Goal: Information Seeking & Learning: Learn about a topic

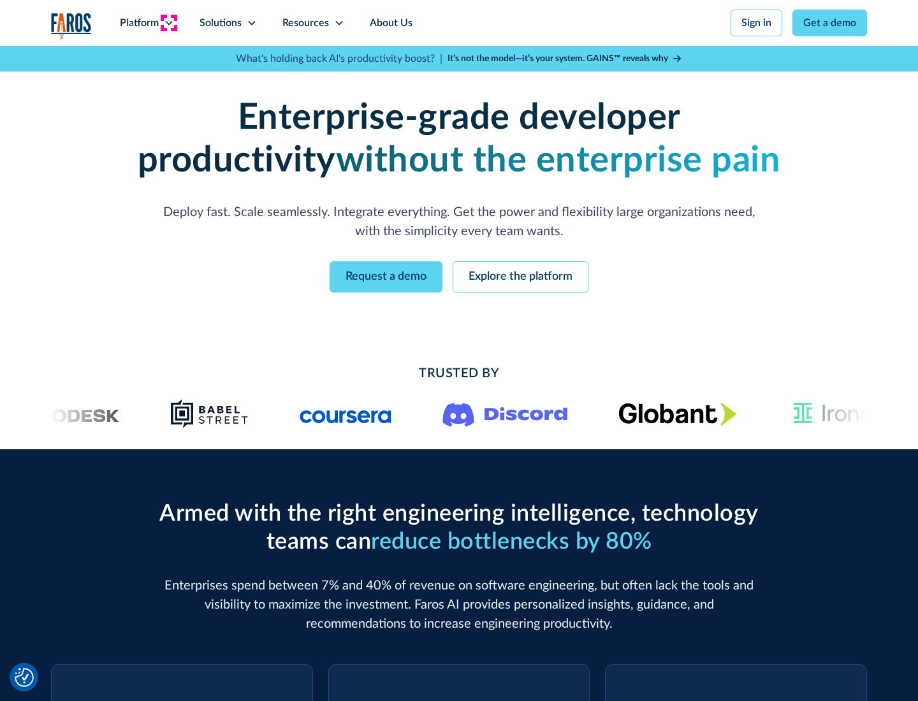
click at [168, 23] on icon at bounding box center [169, 23] width 10 height 10
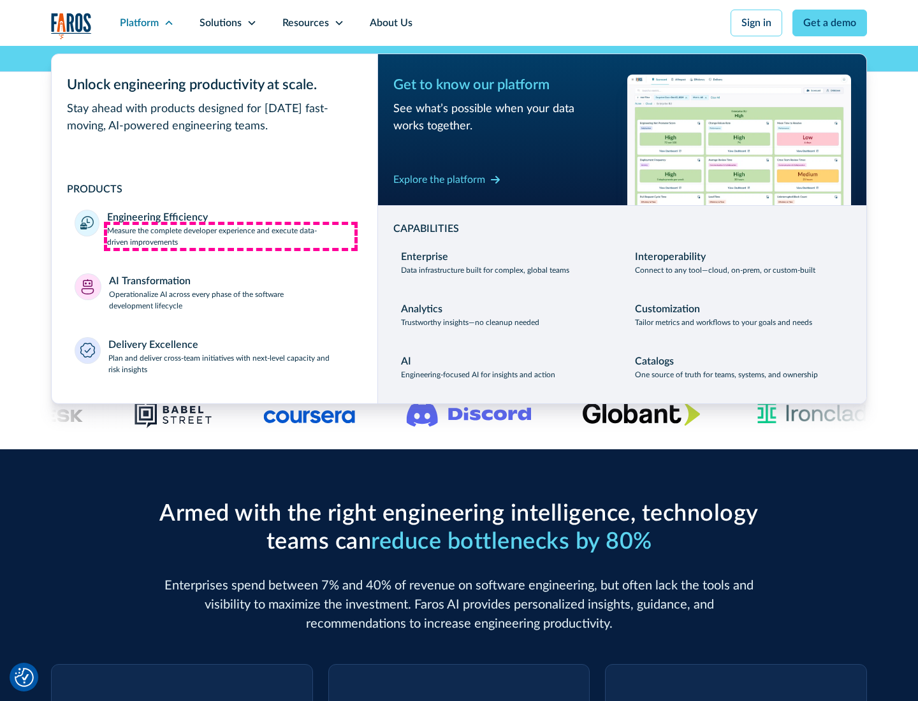
click at [231, 236] on p "Measure the complete developer experience and execute data-driven improvements" at bounding box center [230, 236] width 247 height 23
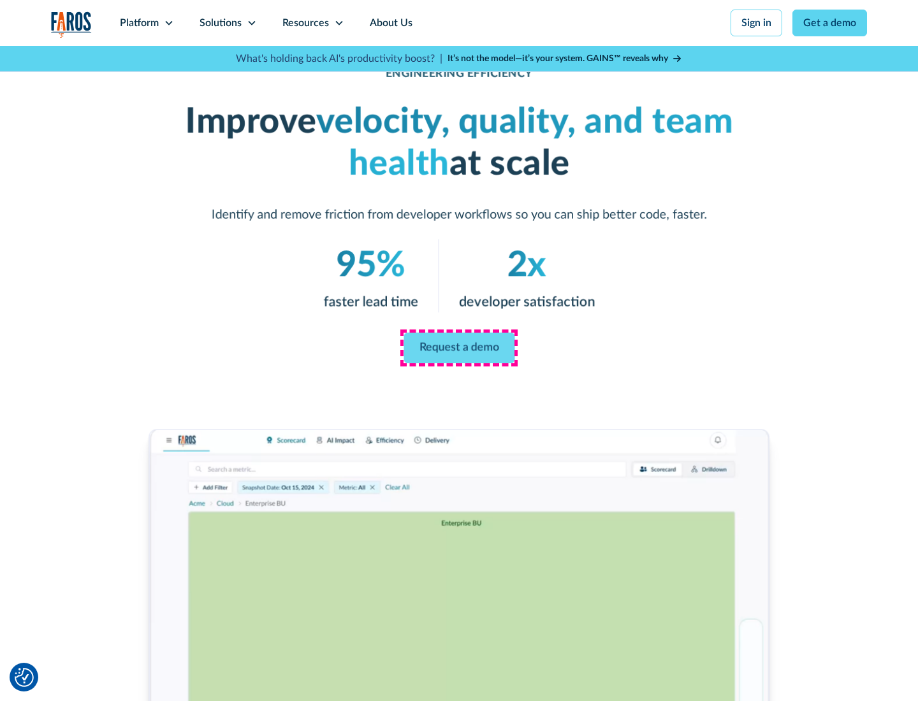
click at [459, 348] on link "Request a demo" at bounding box center [458, 348] width 111 height 31
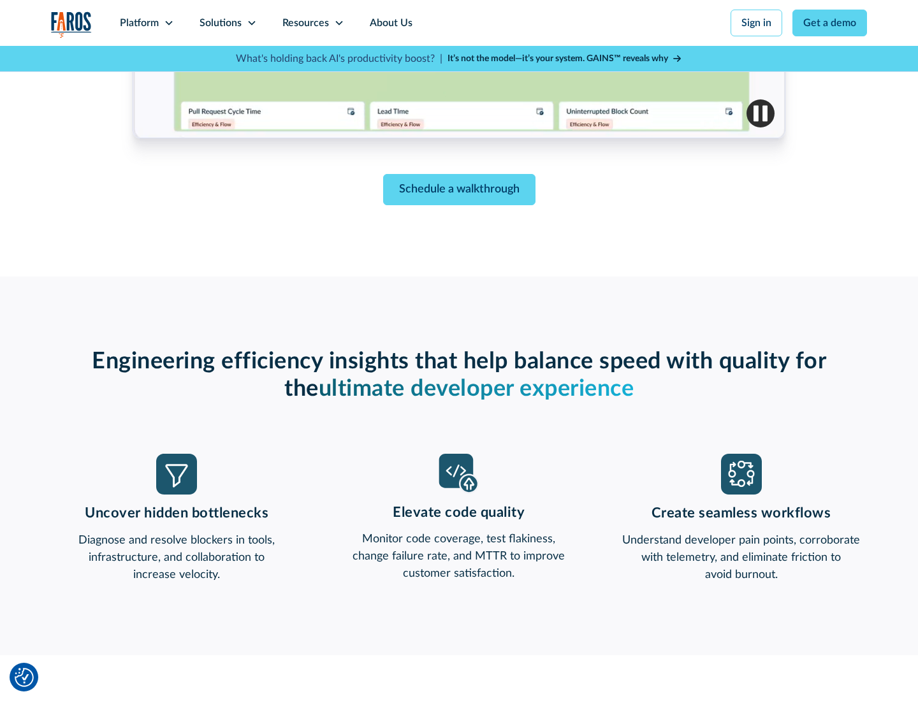
click at [168, 23] on icon at bounding box center [169, 23] width 10 height 10
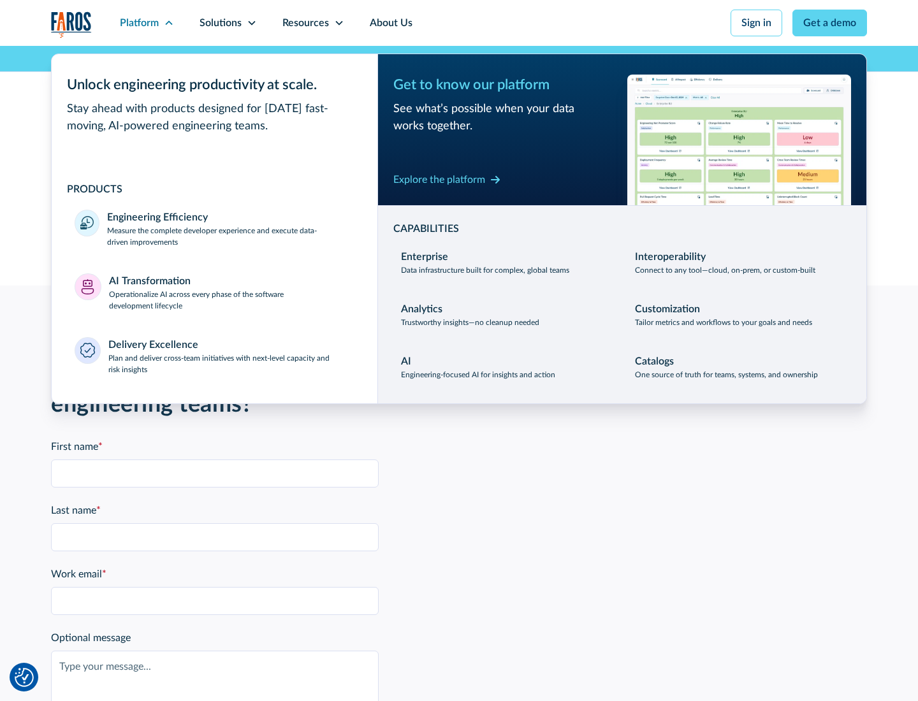
scroll to position [2796, 0]
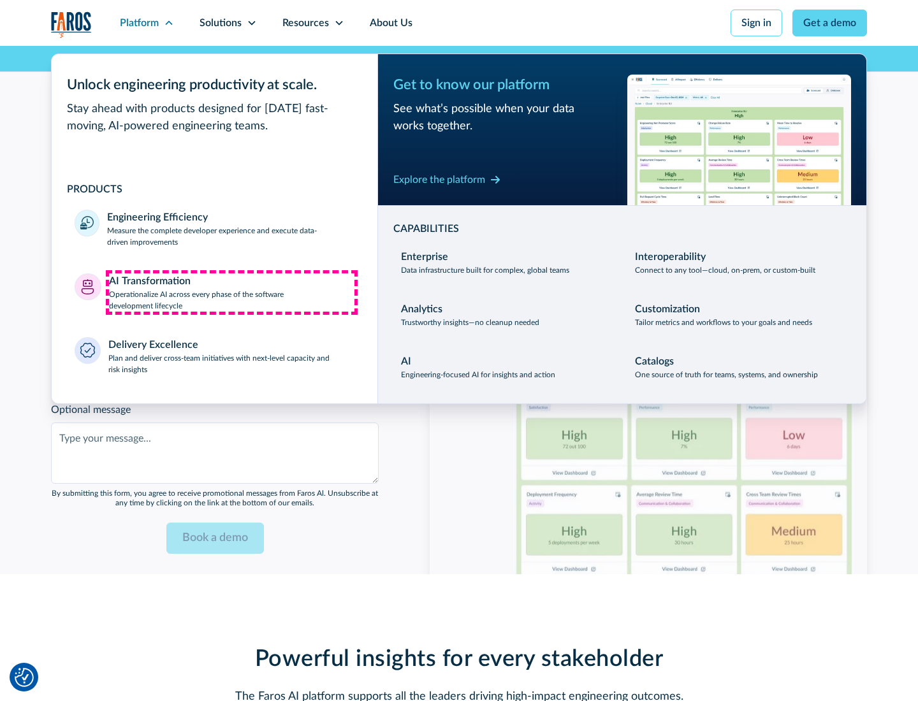
click at [231, 292] on p "Operationalize AI across every phase of the software development lifecycle" at bounding box center [232, 300] width 246 height 23
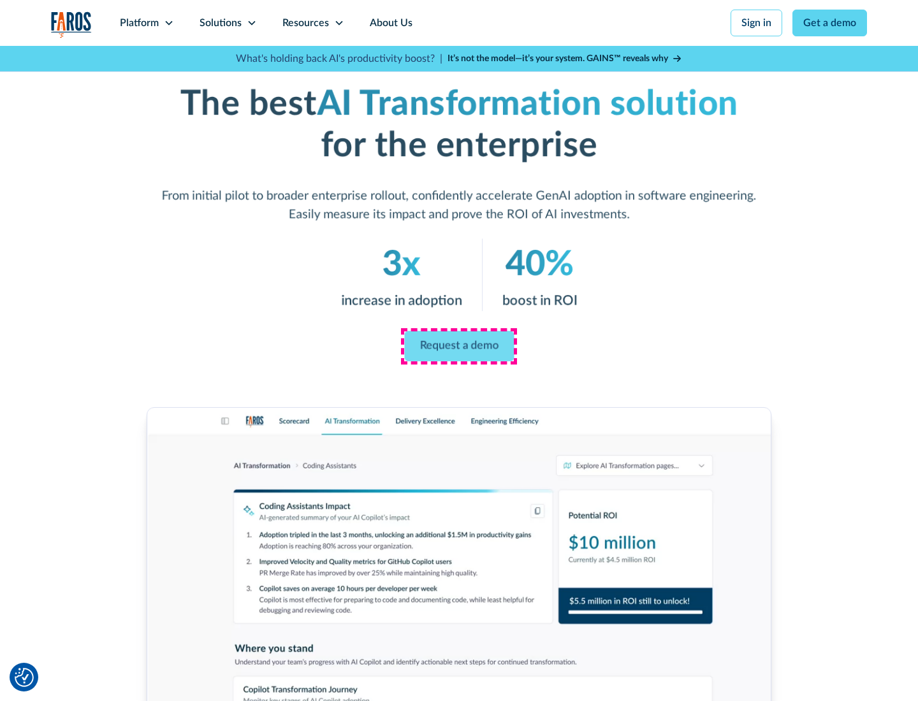
click at [459, 346] on link "Request a demo" at bounding box center [459, 346] width 110 height 31
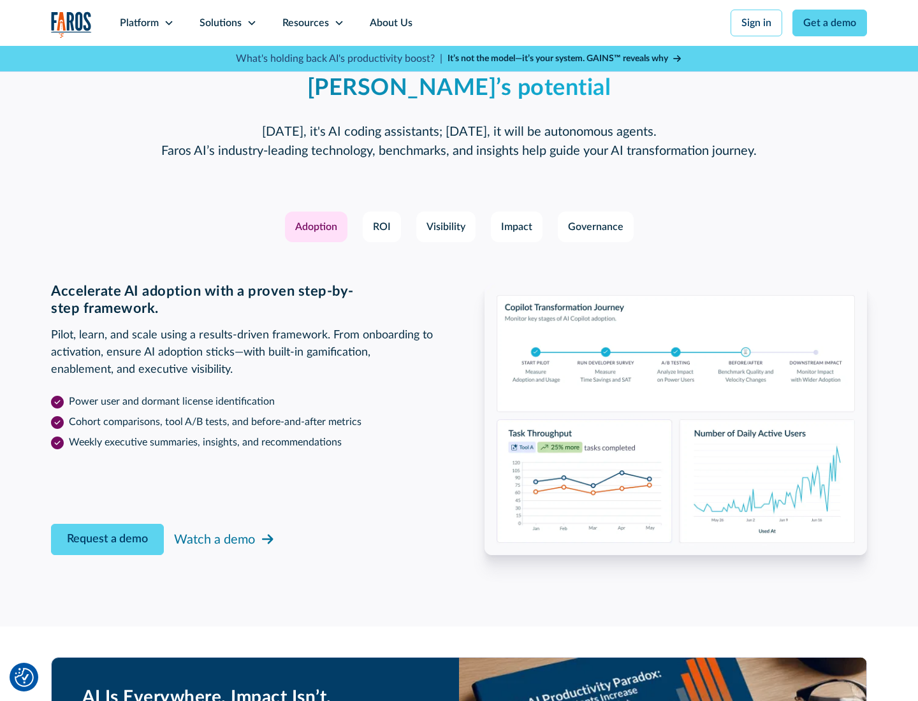
click at [147, 23] on div "Platform" at bounding box center [139, 22] width 39 height 15
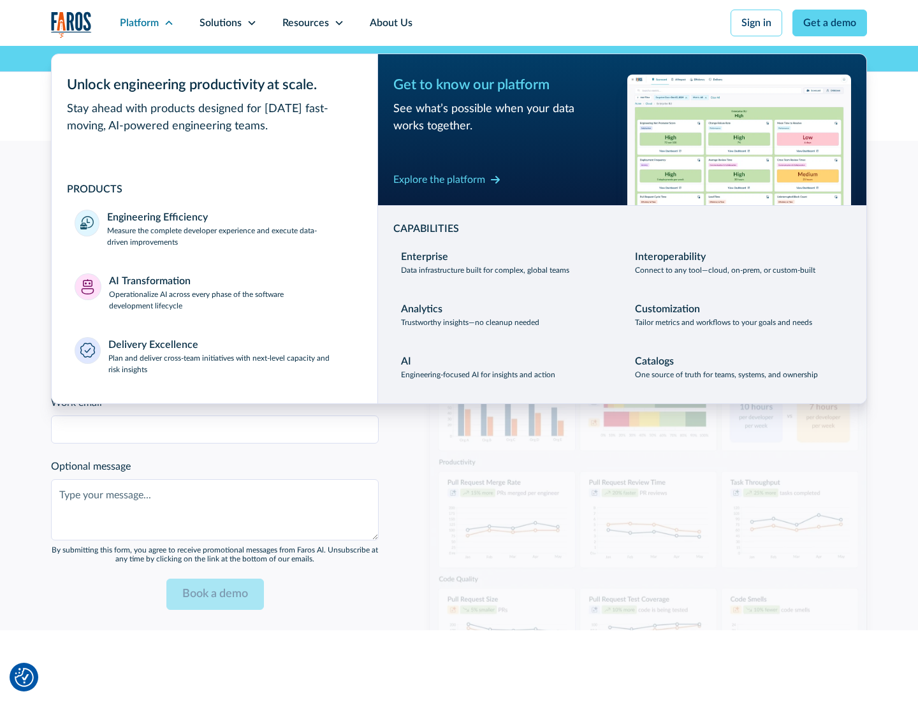
scroll to position [3103, 0]
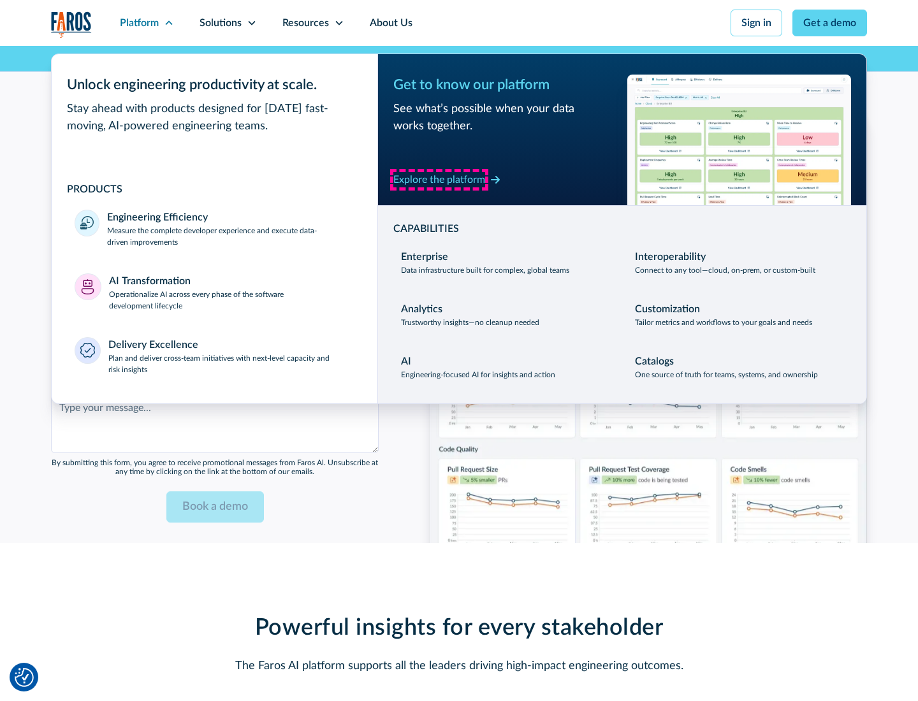
click at [439, 179] on div "Explore the platform" at bounding box center [439, 179] width 92 height 15
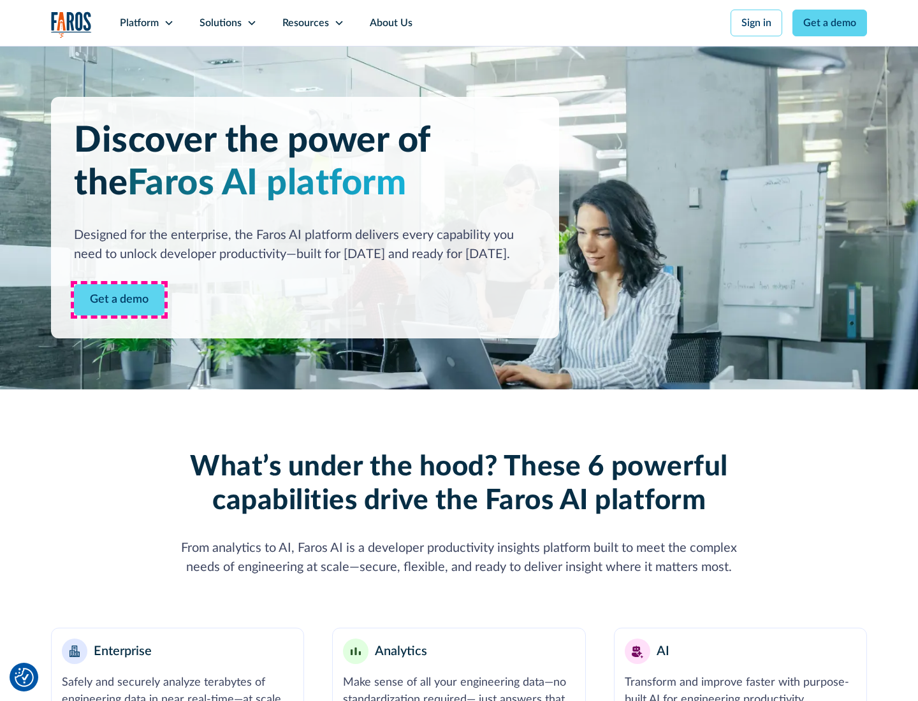
click at [119, 300] on link "Get a demo" at bounding box center [119, 299] width 91 height 31
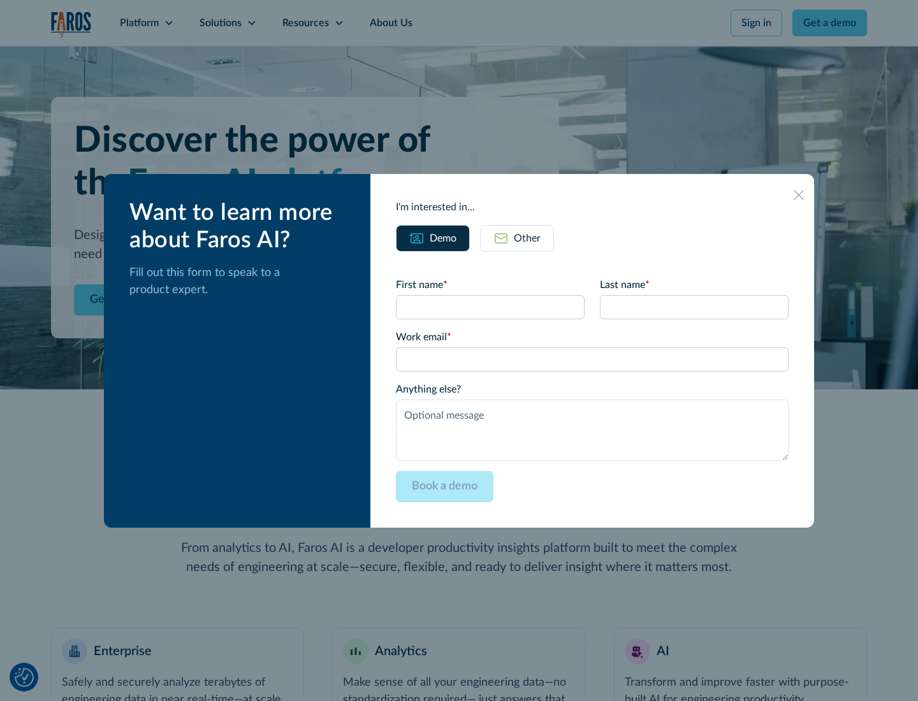
click at [527, 238] on div "Other" at bounding box center [527, 238] width 27 height 15
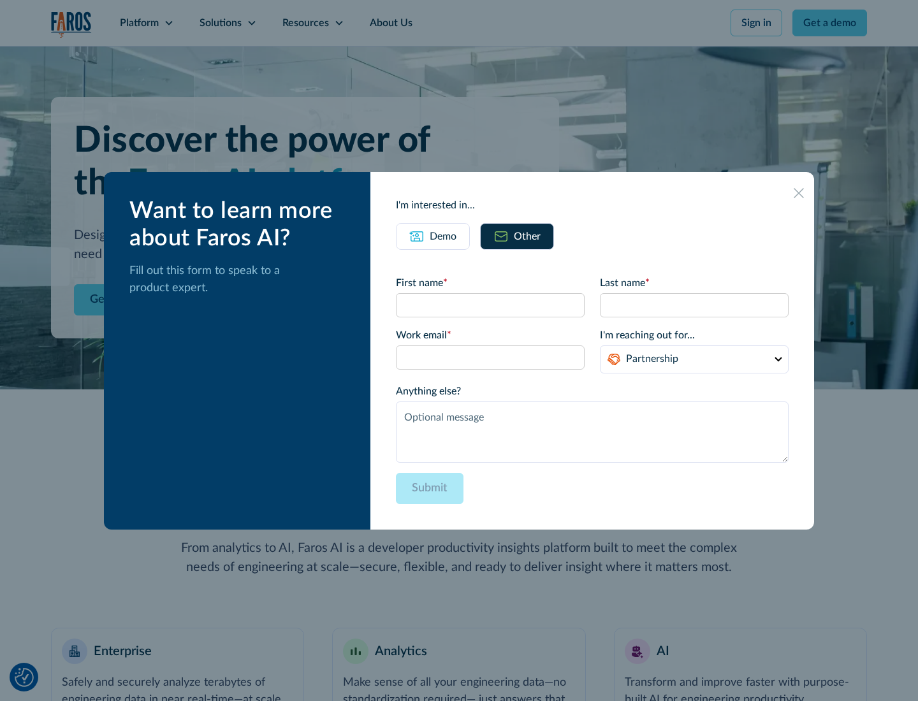
click at [443, 236] on div "Demo" at bounding box center [443, 236] width 27 height 15
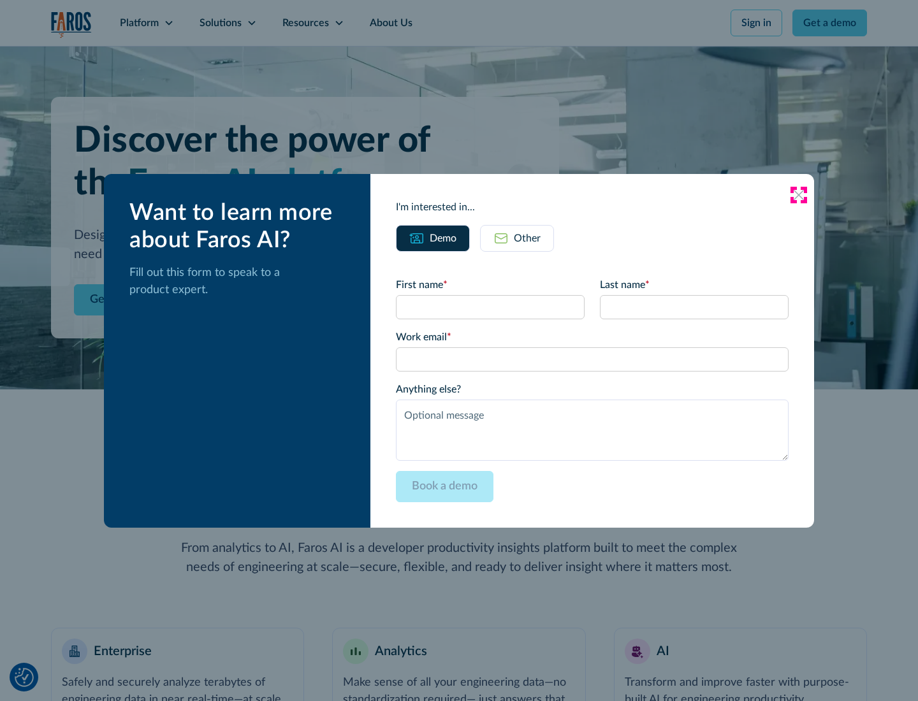
click at [799, 194] on icon at bounding box center [798, 195] width 10 height 10
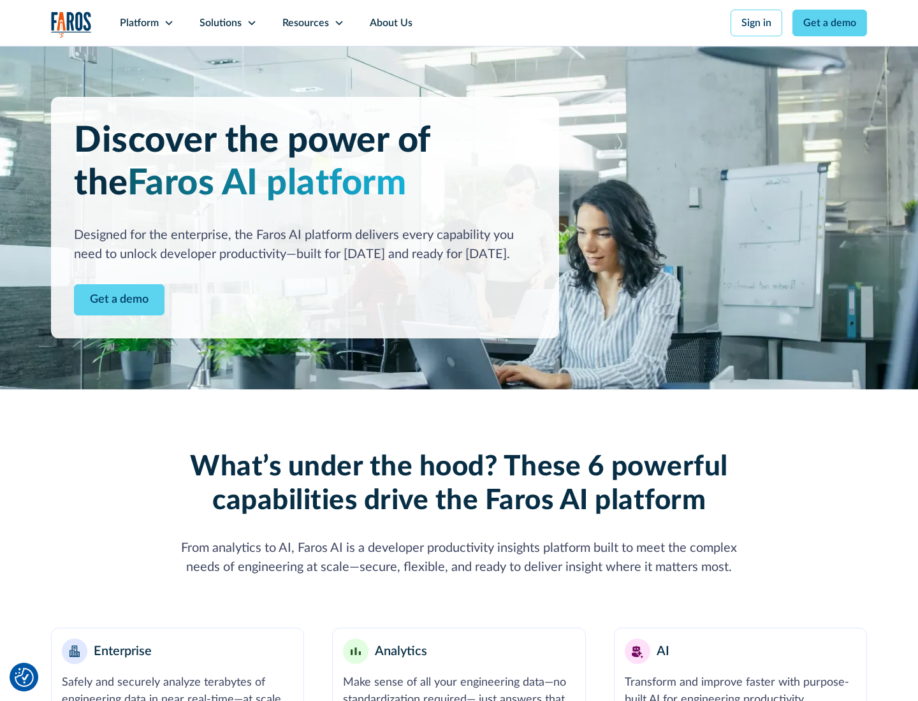
click at [168, 23] on icon at bounding box center [169, 23] width 10 height 10
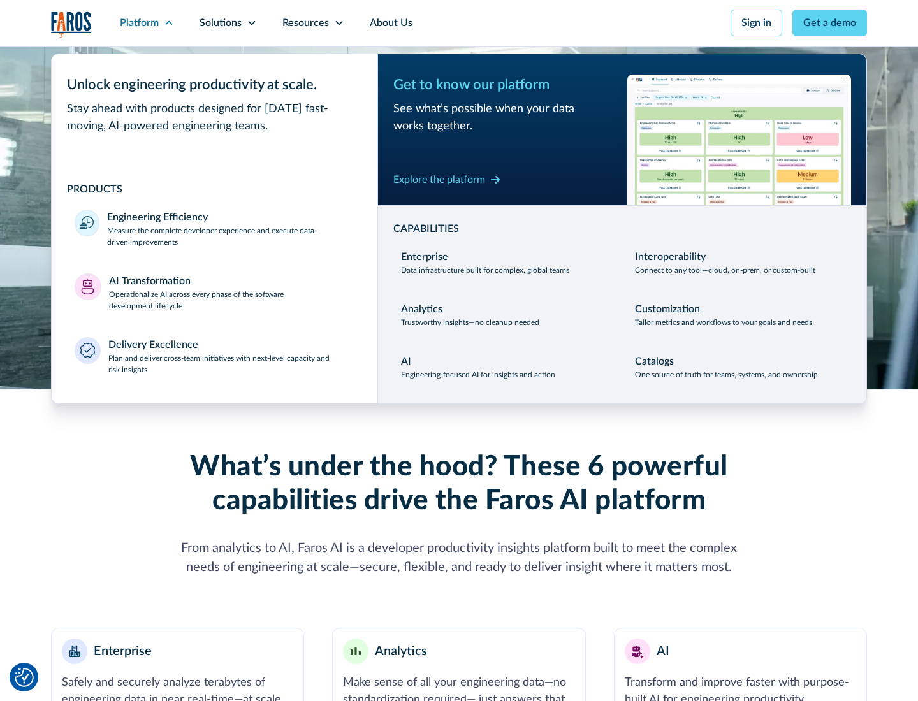
click at [231, 363] on p "Plan and deliver cross-team initiatives with next-level capacity and risk insig…" at bounding box center [231, 363] width 247 height 23
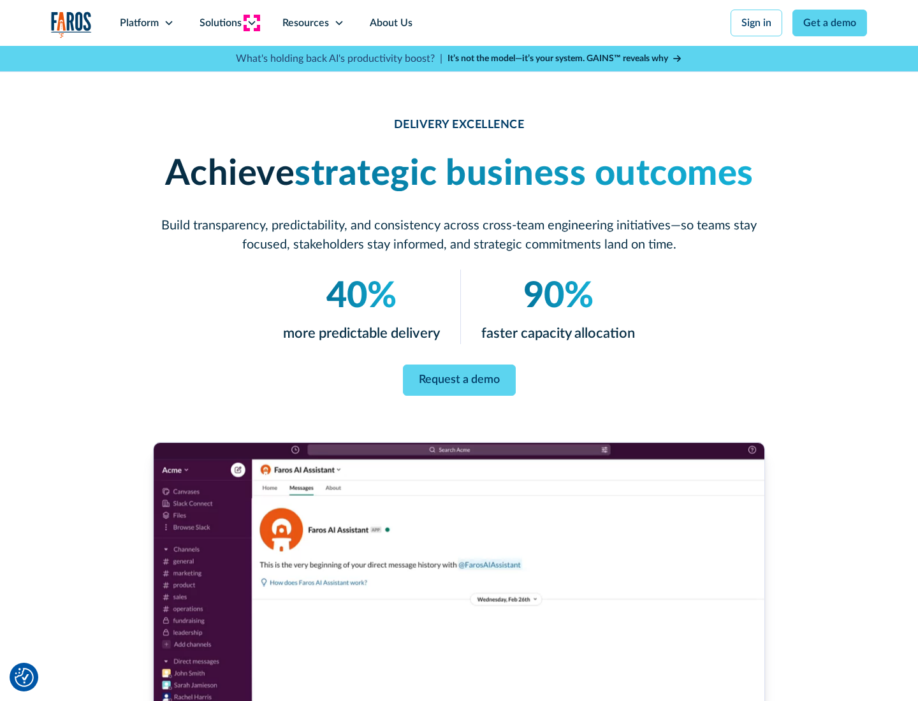
click at [251, 23] on icon at bounding box center [252, 23] width 10 height 10
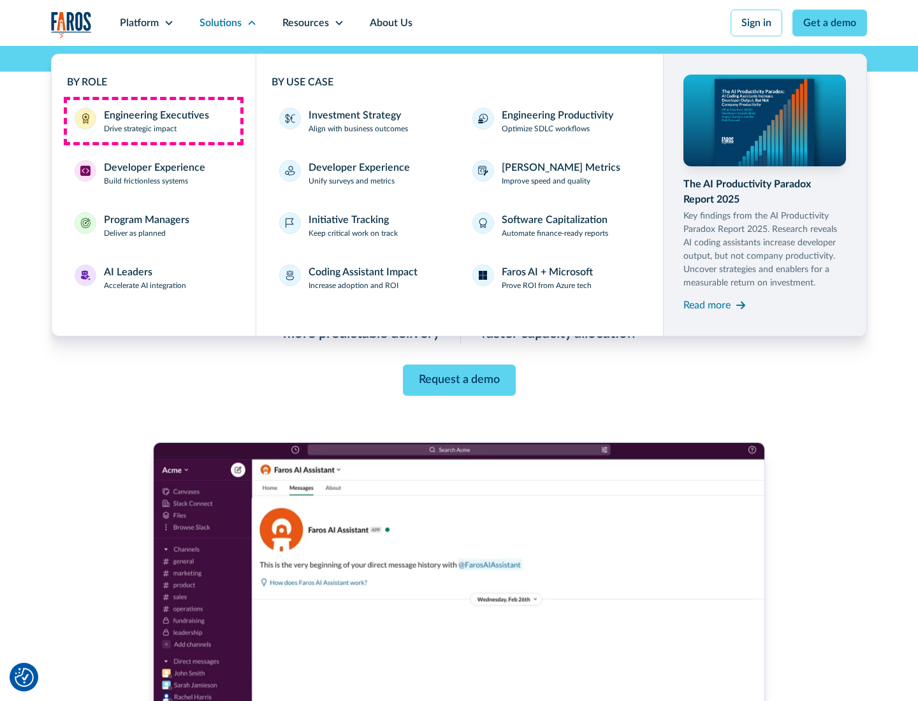
click at [153, 121] on div "Engineering Executives" at bounding box center [156, 115] width 105 height 15
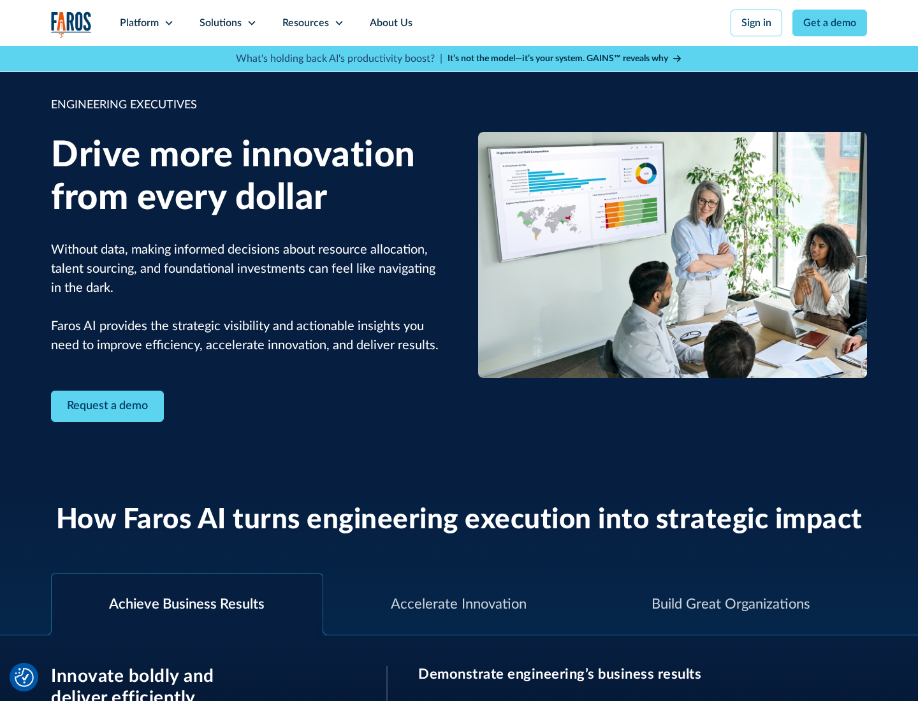
click at [251, 23] on icon at bounding box center [252, 23] width 10 height 10
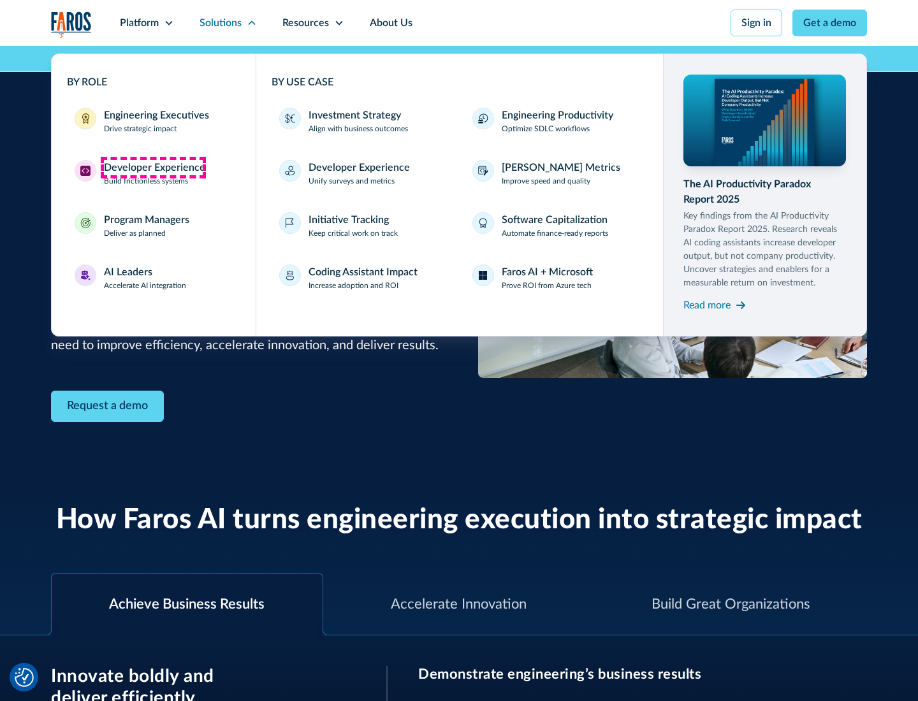
click at [153, 168] on div "Developer Experience" at bounding box center [154, 167] width 101 height 15
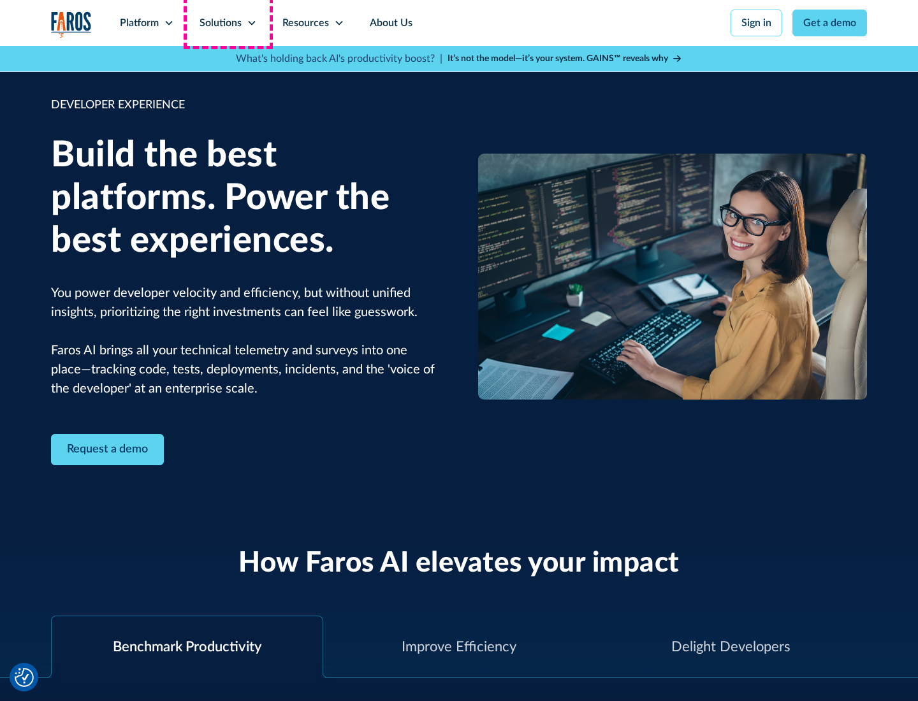
click at [228, 23] on div "Solutions" at bounding box center [220, 22] width 42 height 15
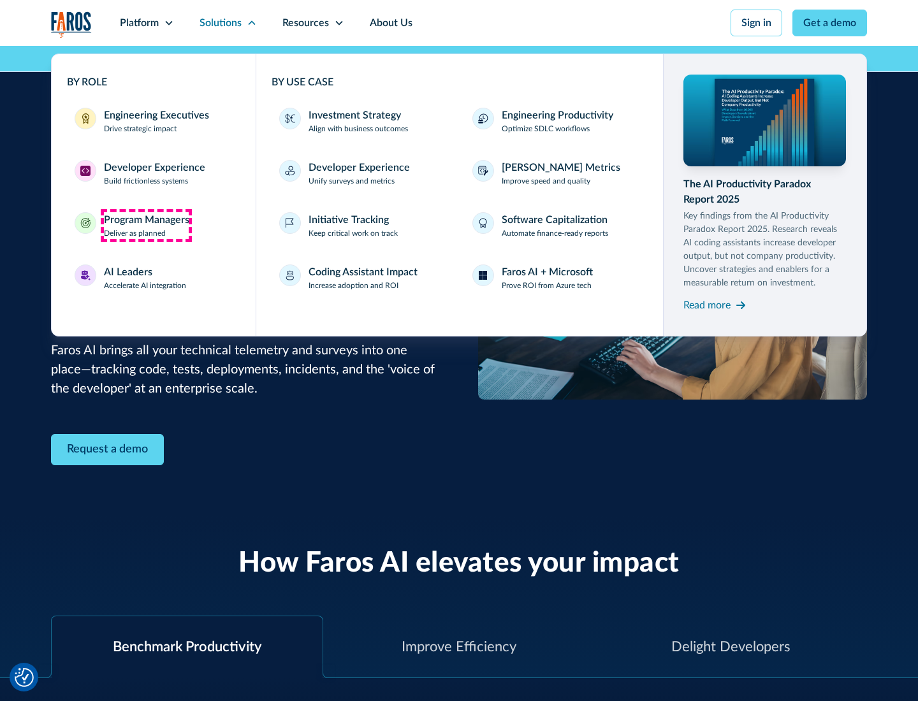
click at [146, 226] on div "Program Managers" at bounding box center [146, 219] width 85 height 15
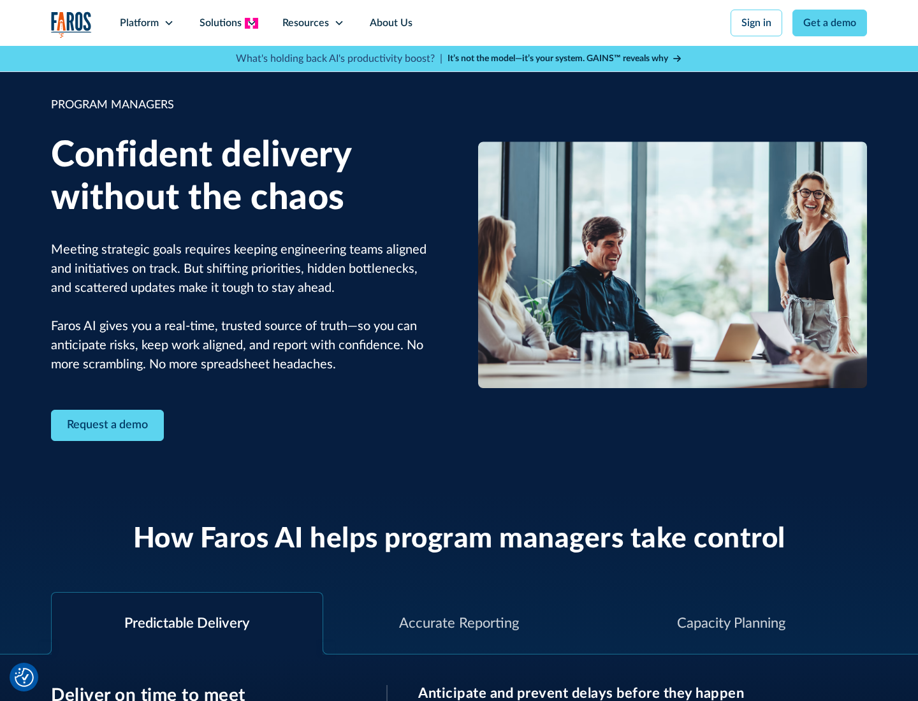
click at [251, 23] on icon at bounding box center [252, 23] width 10 height 10
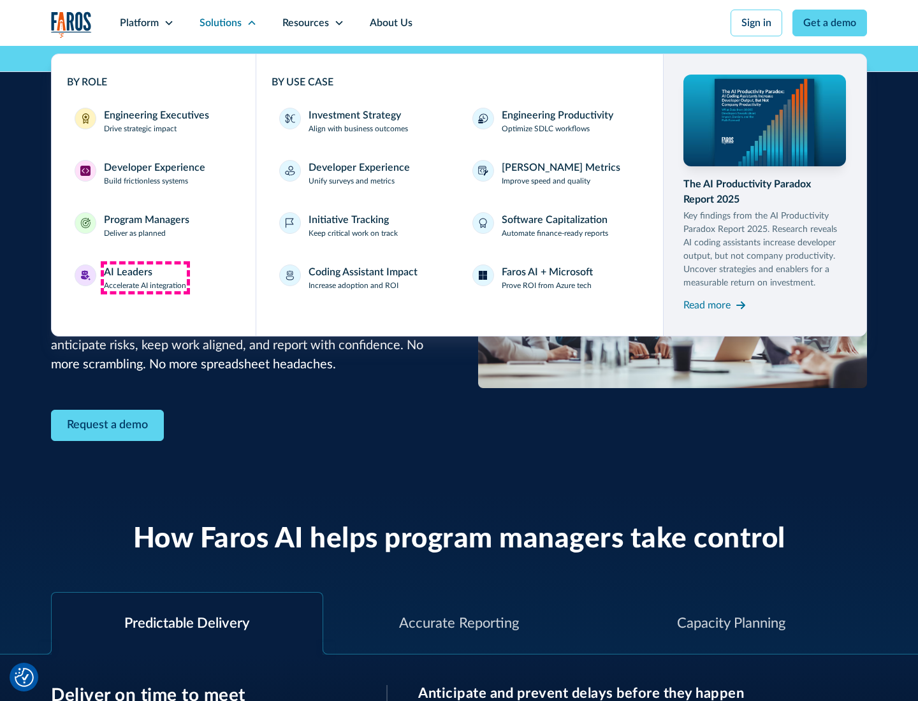
click at [145, 278] on div "AI Leaders" at bounding box center [128, 271] width 48 height 15
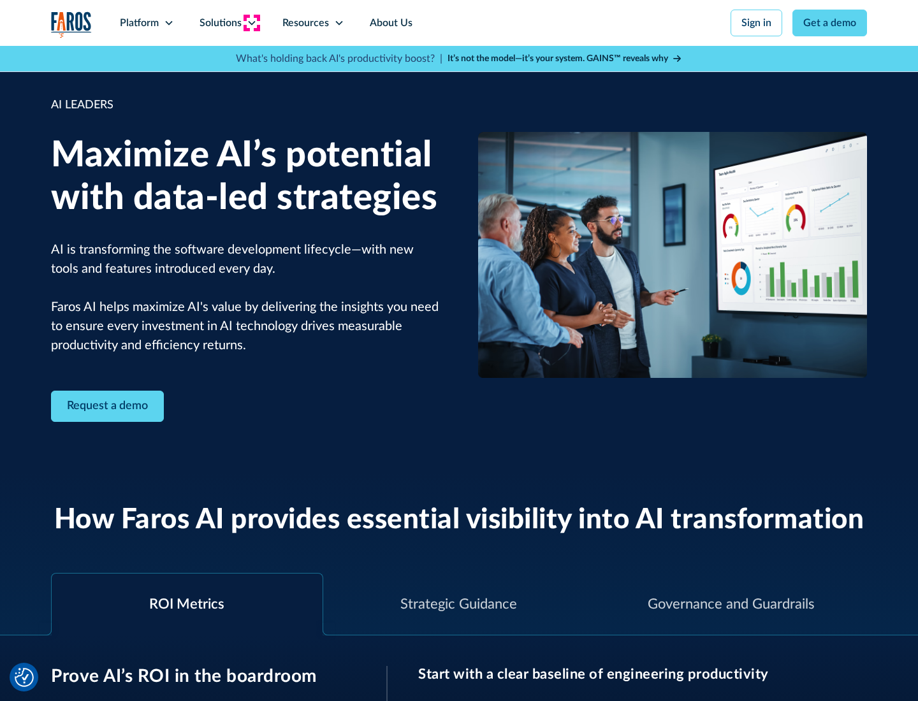
click at [251, 23] on icon at bounding box center [252, 23] width 10 height 10
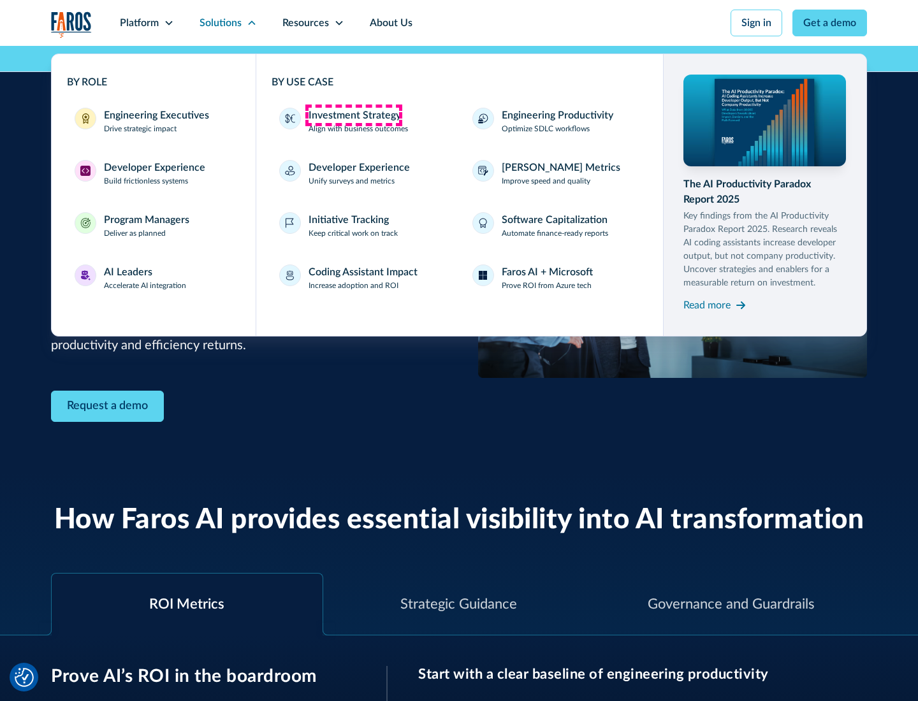
click at [353, 115] on div "Investment Strategy" at bounding box center [354, 115] width 92 height 15
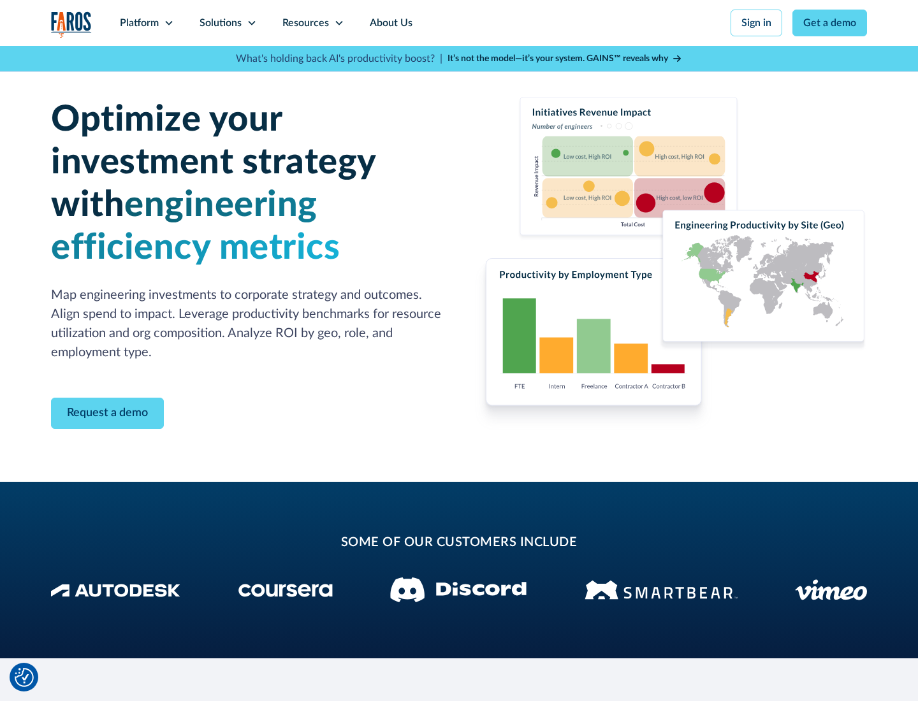
click at [251, 23] on icon at bounding box center [252, 23] width 10 height 10
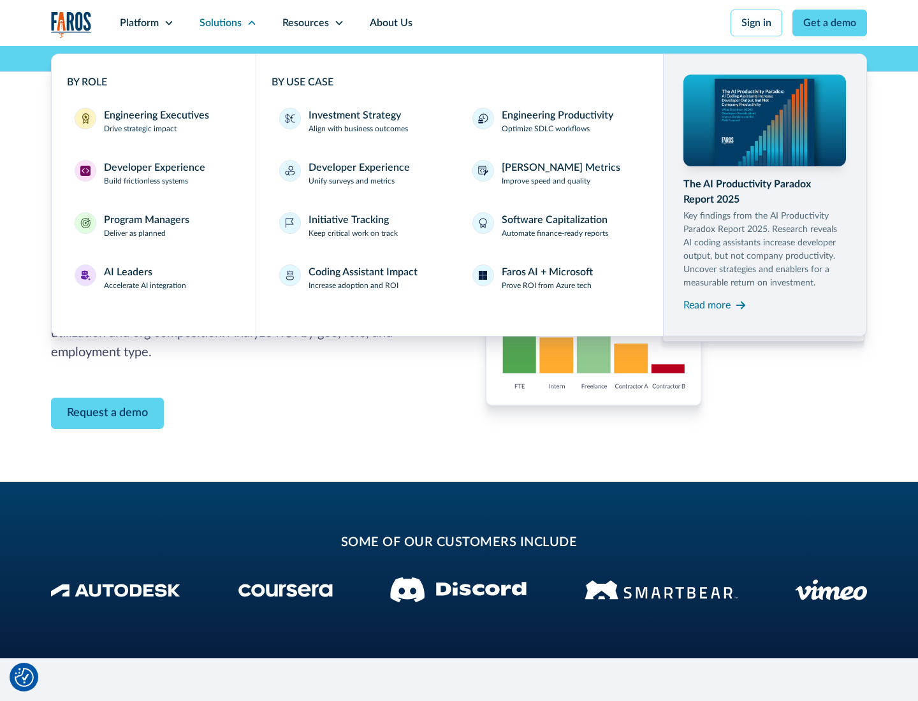
click at [546, 286] on p "Prove ROI from Azure tech" at bounding box center [547, 285] width 90 height 11
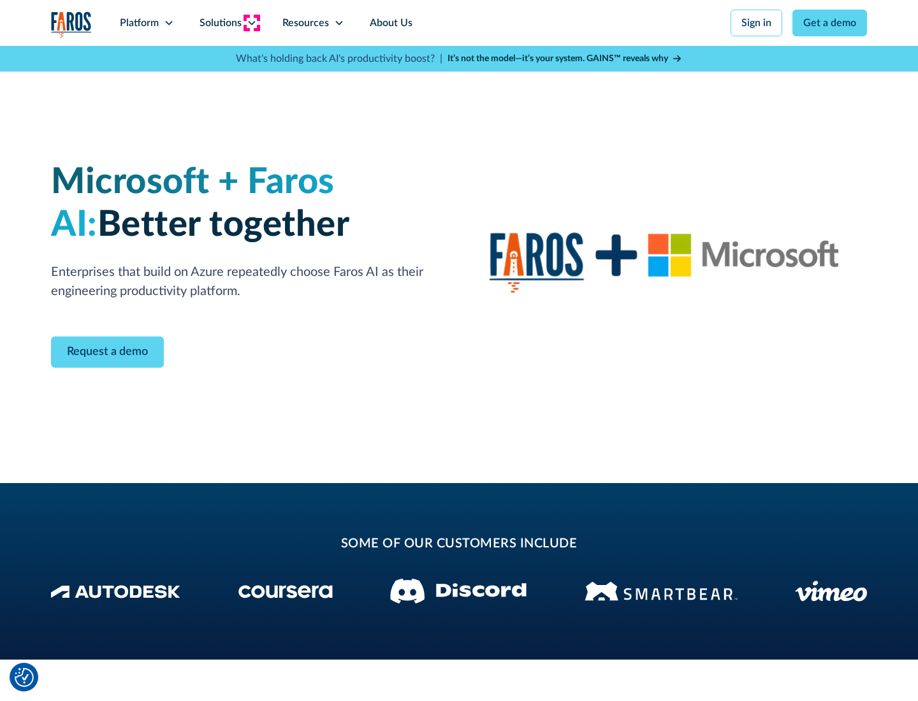
click at [251, 23] on icon at bounding box center [252, 23] width 10 height 10
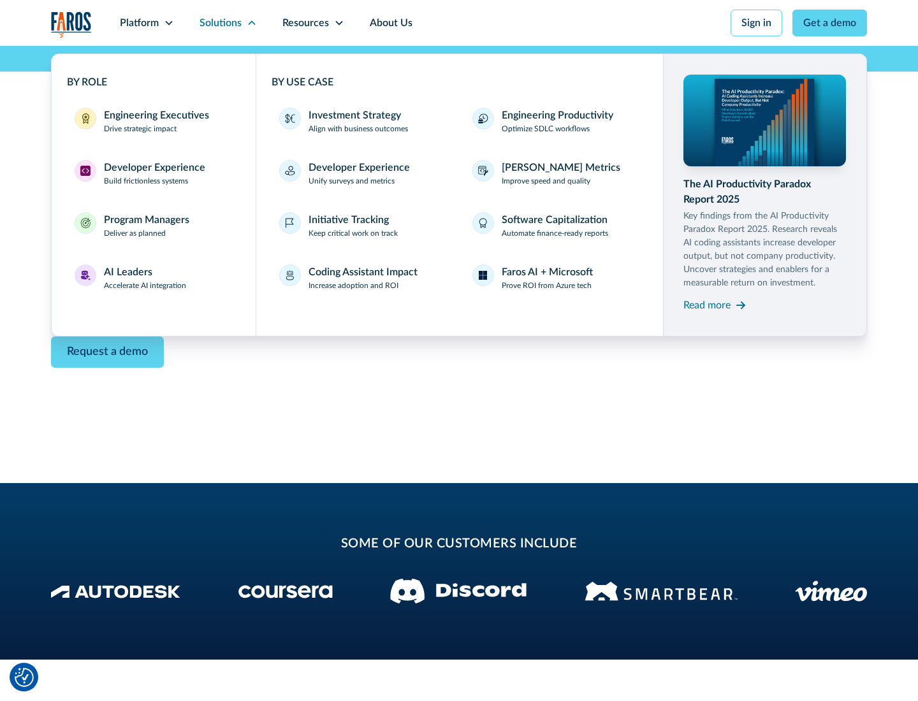
click at [707, 305] on div "Read more" at bounding box center [706, 305] width 47 height 15
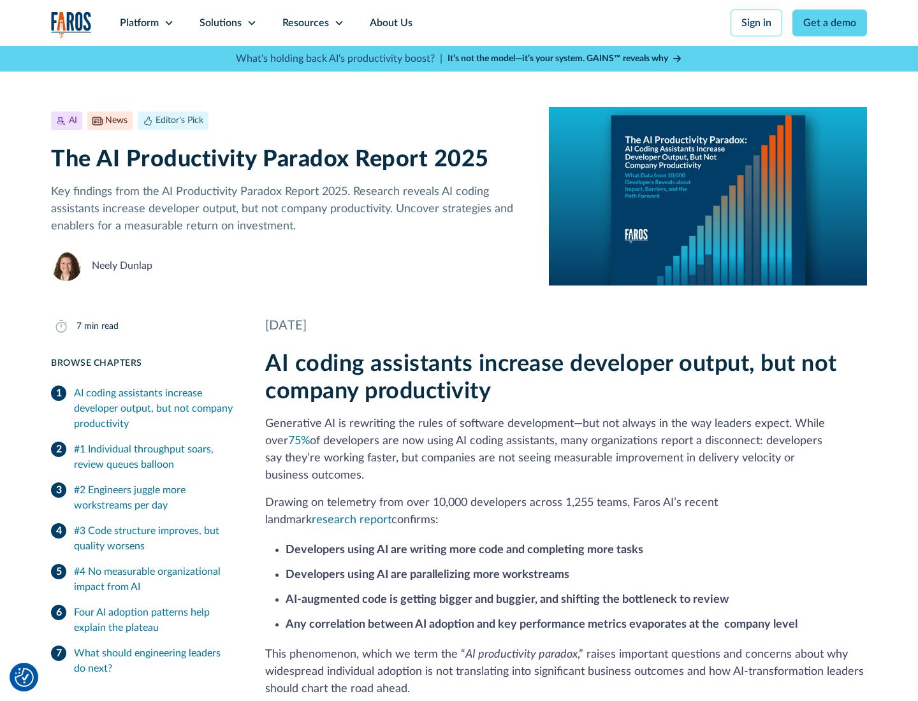
click at [338, 23] on icon at bounding box center [339, 23] width 10 height 10
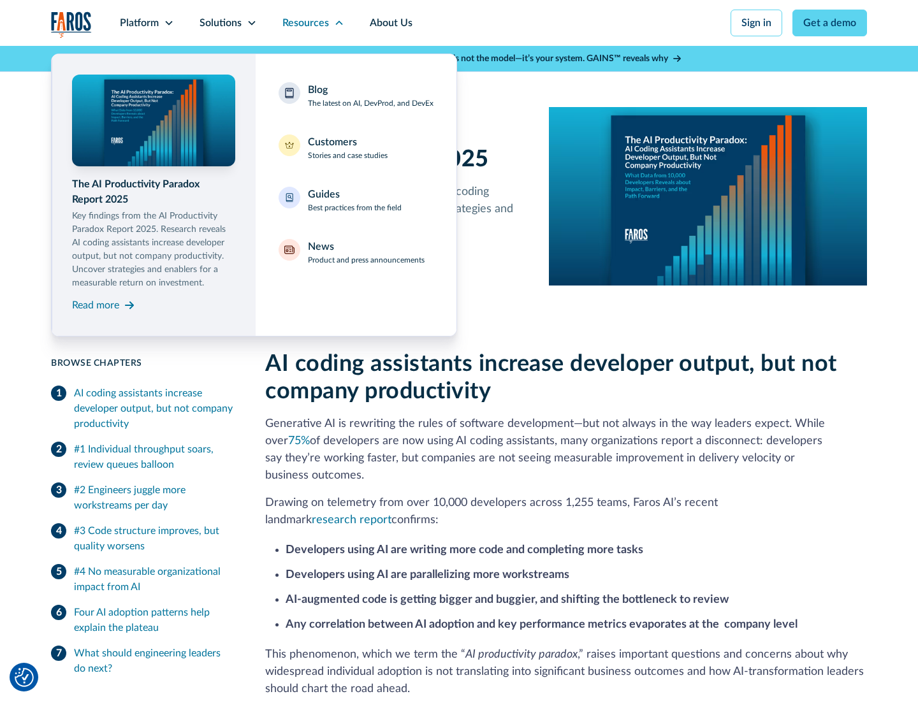
click at [370, 96] on div "Blog The latest on AI, DevProd, and DevEx" at bounding box center [371, 95] width 126 height 27
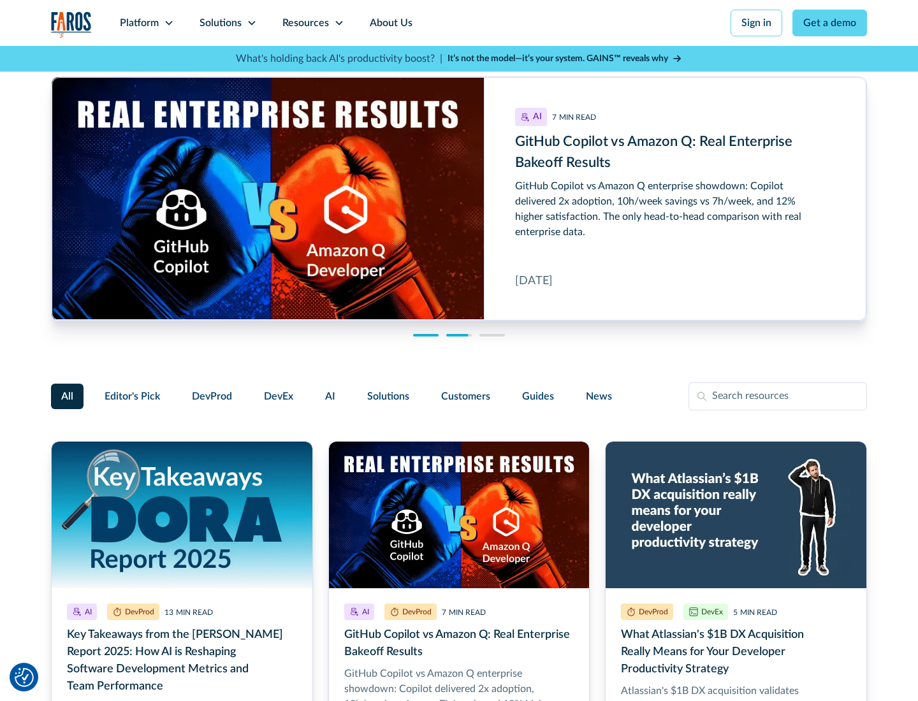
click at [830, 23] on link "Get a demo" at bounding box center [829, 23] width 75 height 27
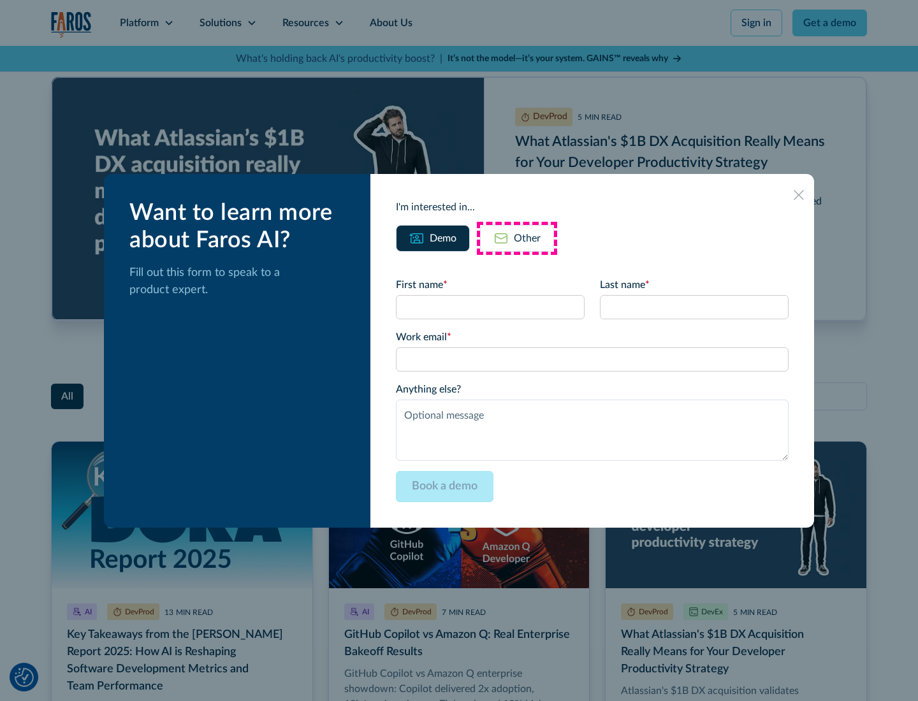
click at [517, 238] on div "Other" at bounding box center [527, 238] width 27 height 15
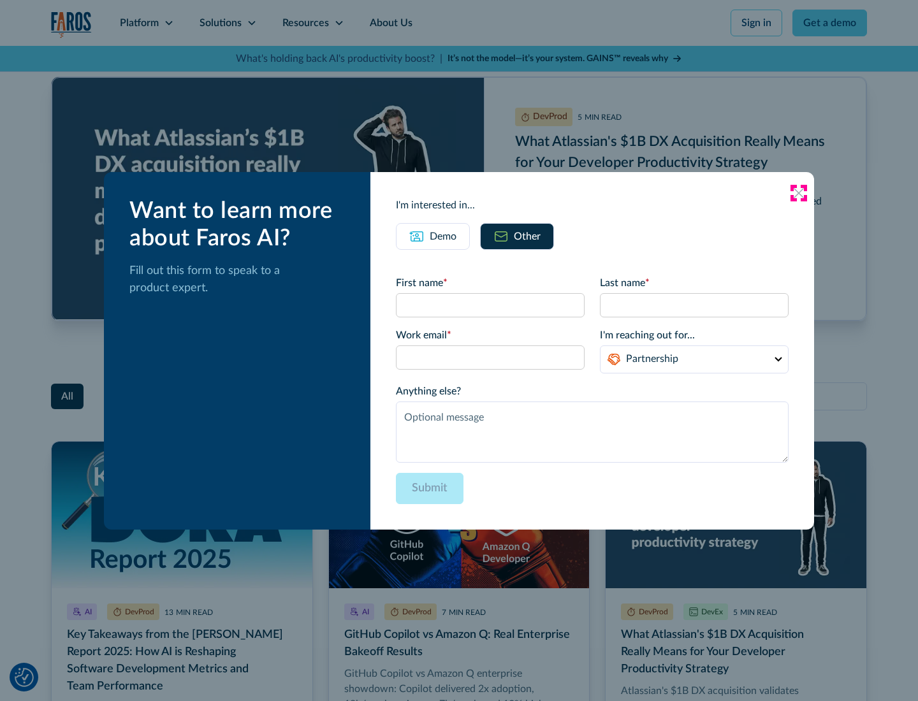
click at [799, 192] on icon at bounding box center [798, 193] width 10 height 10
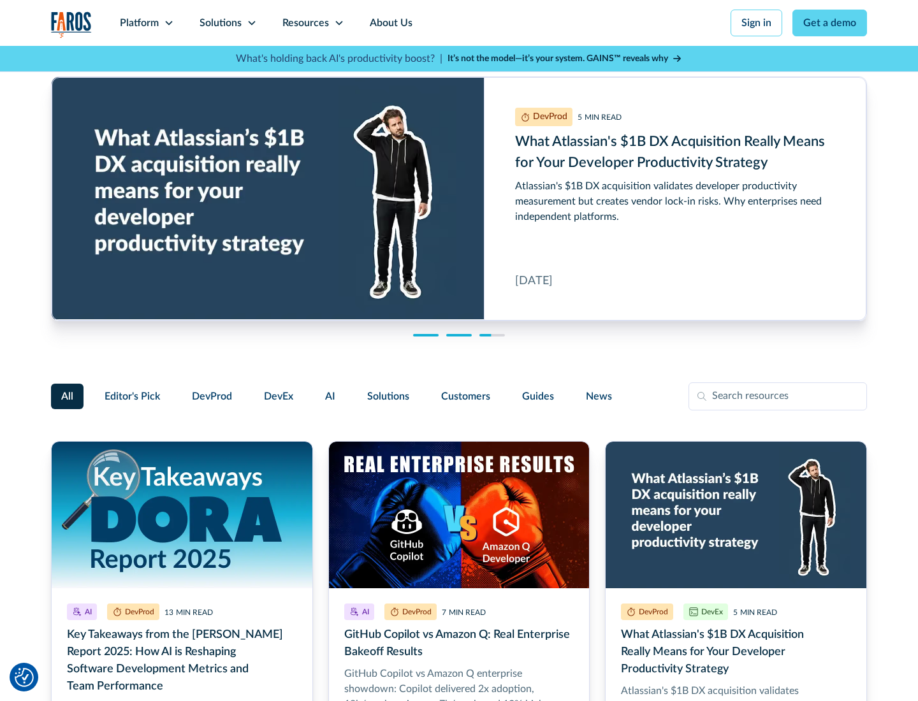
click at [389, 23] on link "About Us" at bounding box center [391, 23] width 68 height 46
